Goal: Navigation & Orientation: Find specific page/section

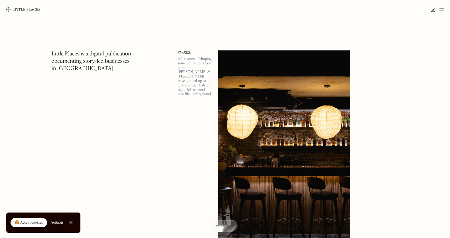
click at [71, 223] on div at bounding box center [70, 222] width 3 height 3
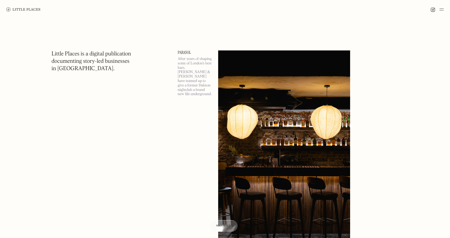
click at [443, 9] on img at bounding box center [442, 9] width 4 height 6
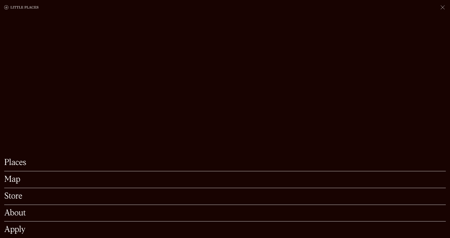
click at [12, 230] on link "Apply" at bounding box center [225, 230] width 442 height 8
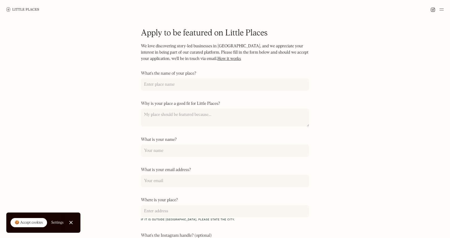
click at [443, 8] on img at bounding box center [442, 9] width 4 height 6
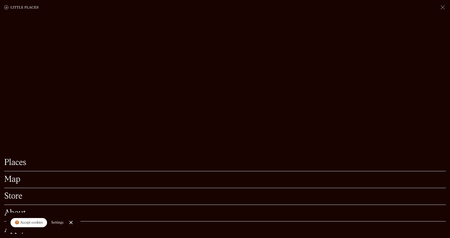
click at [72, 223] on div at bounding box center [70, 222] width 3 height 3
click at [14, 218] on div "About" at bounding box center [225, 213] width 442 height 17
click at [14, 214] on link "About" at bounding box center [225, 213] width 442 height 8
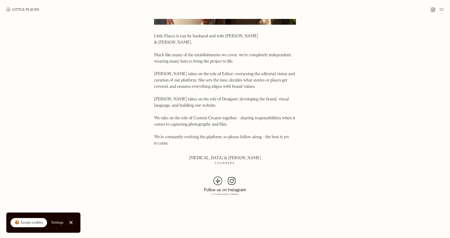
scroll to position [253, 0]
